Goal: Find specific page/section

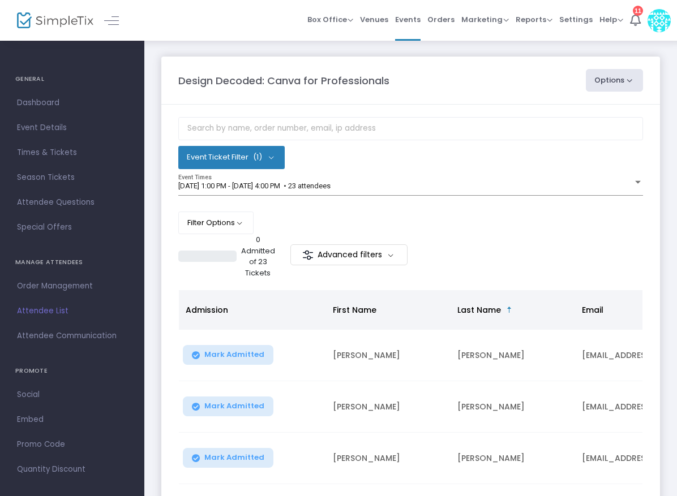
click at [62, 17] on img at bounding box center [55, 20] width 76 height 16
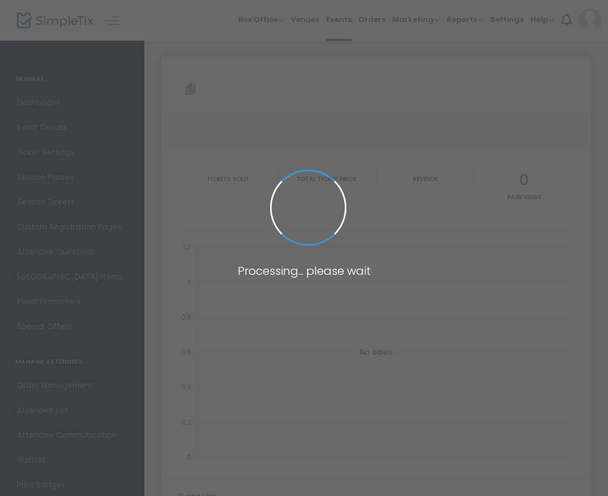
type input "https://www.simpletix.com/e/bookkeepers-almanac-tickets-157757"
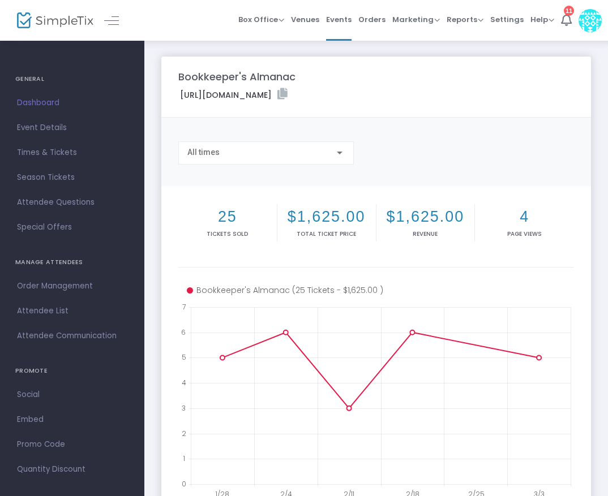
click at [61, 14] on img at bounding box center [55, 20] width 76 height 16
